Goal: Answer question/provide support: Share knowledge or assist other users

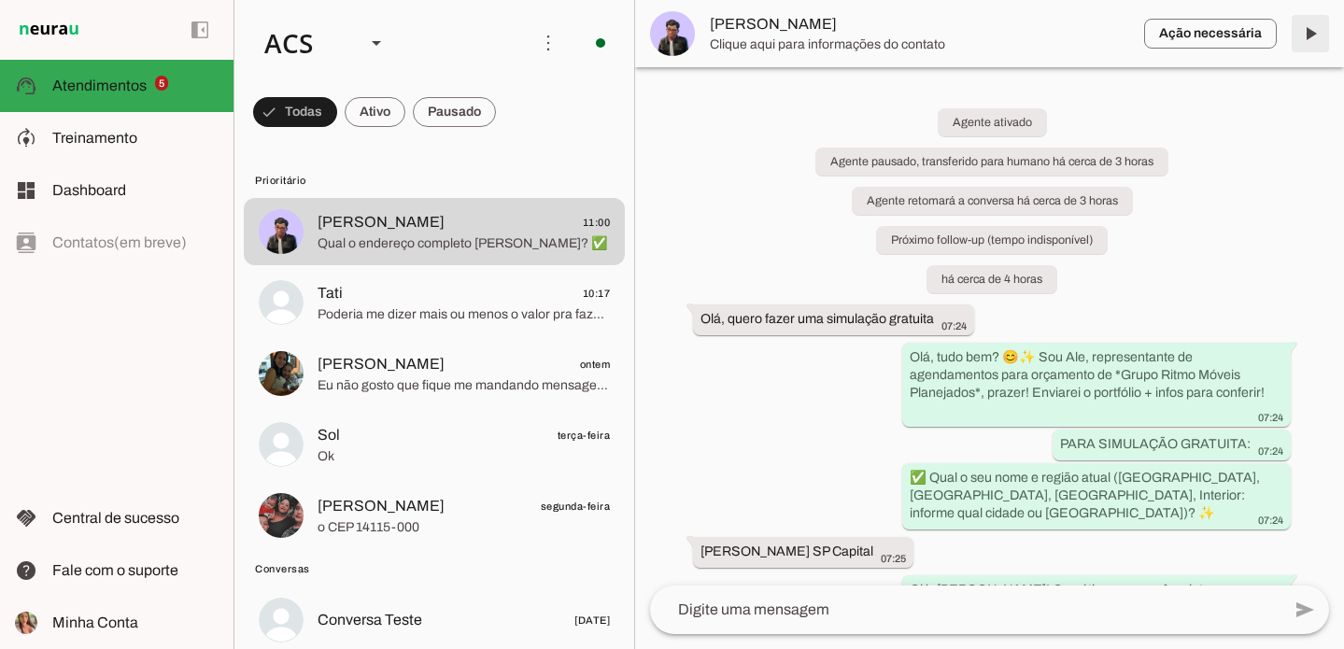
click at [1314, 35] on span at bounding box center [1310, 33] width 45 height 45
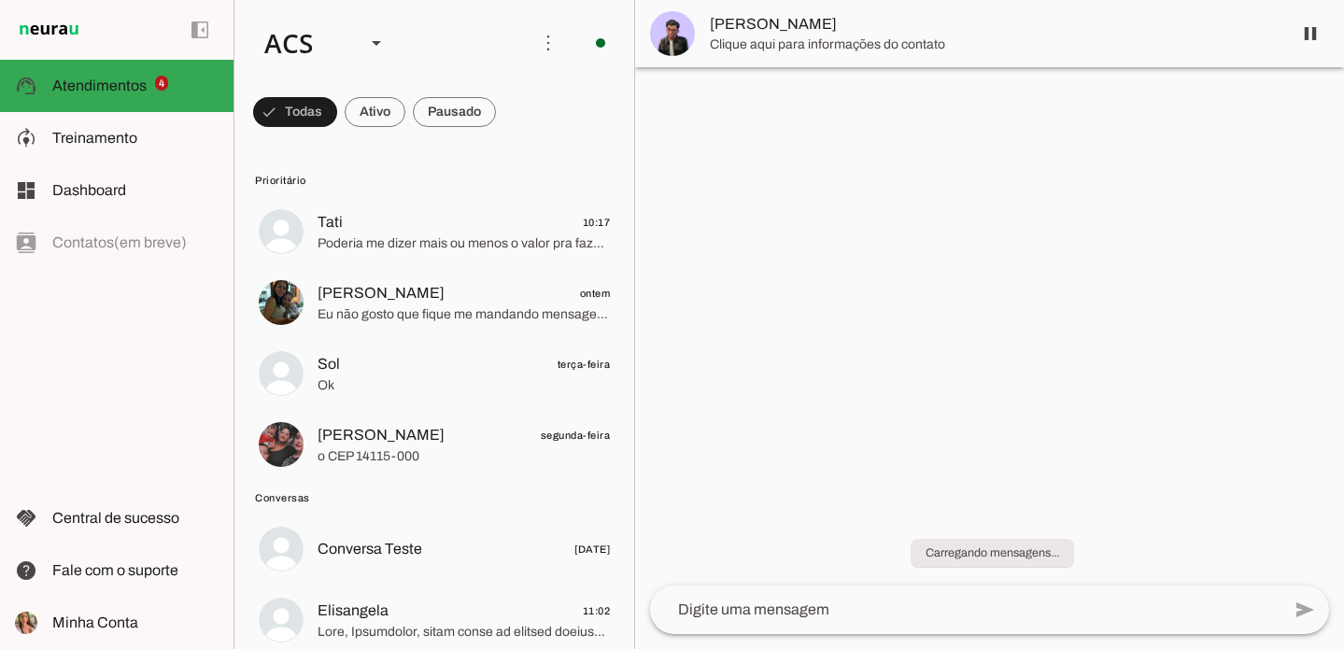
click at [1314, 35] on span at bounding box center [1310, 33] width 45 height 45
